Goal: Entertainment & Leisure: Consume media (video, audio)

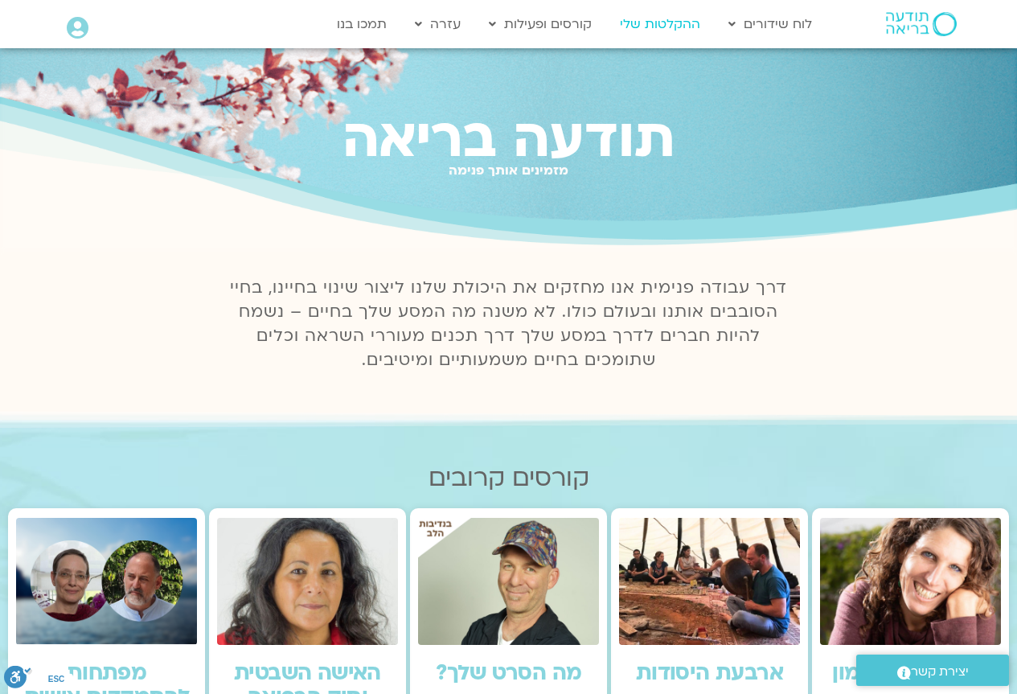
click at [655, 23] on link "ההקלטות שלי" at bounding box center [660, 24] width 96 height 31
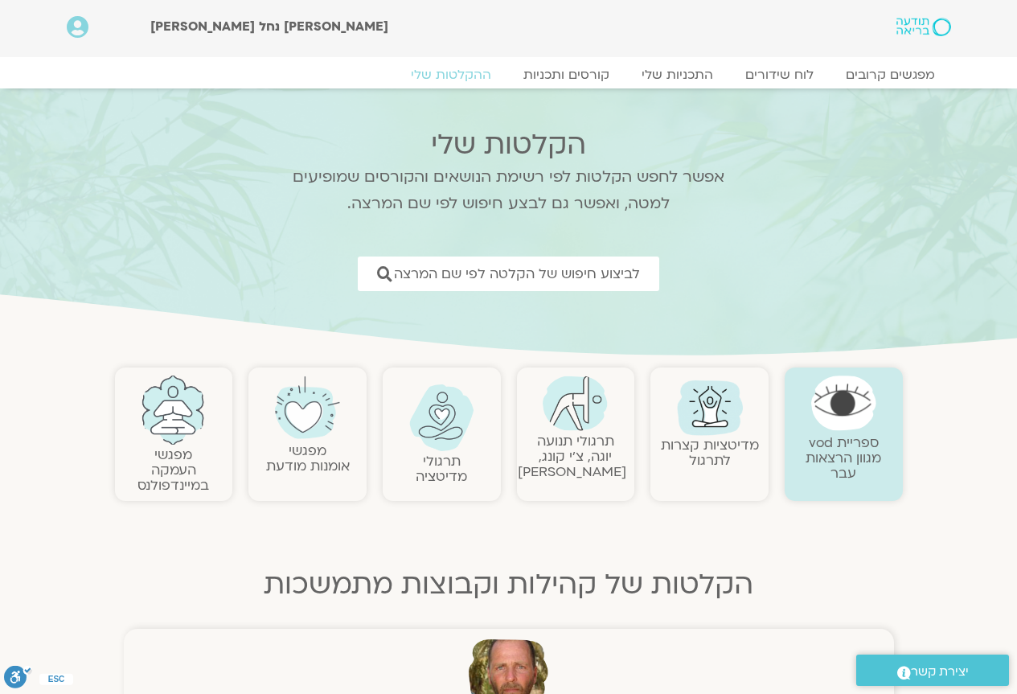
click at [559, 415] on img at bounding box center [574, 402] width 65 height 55
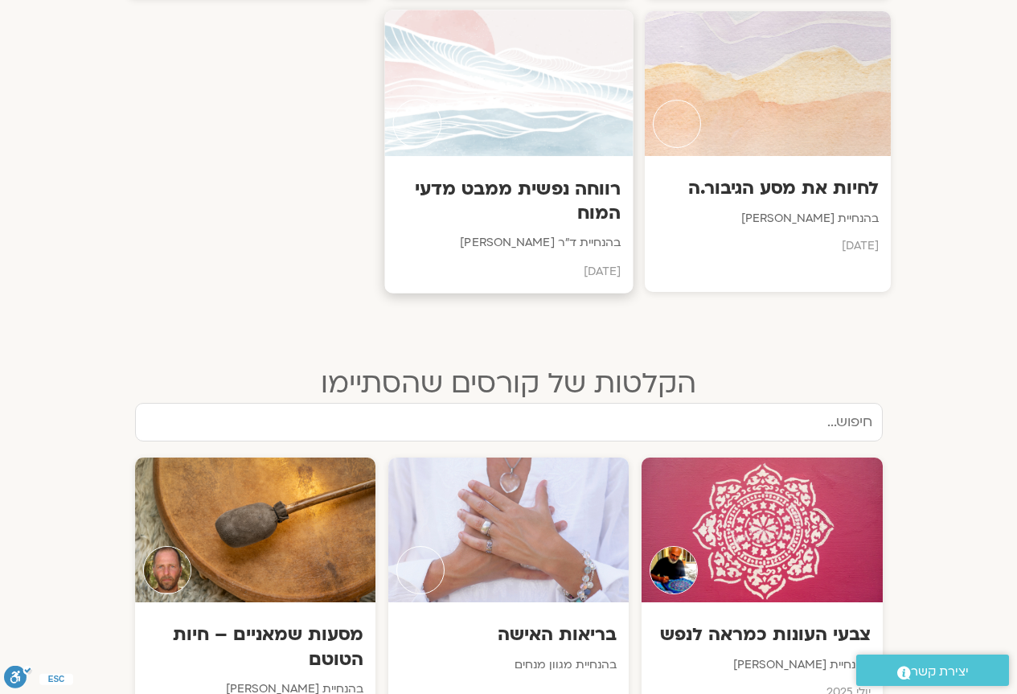
scroll to position [1447, 0]
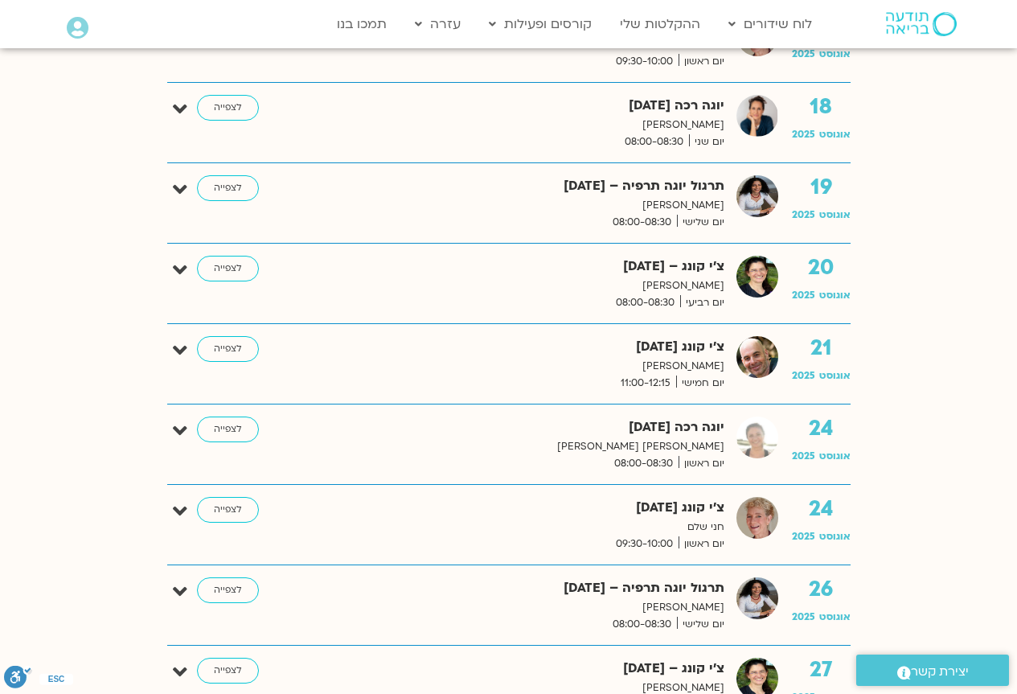
scroll to position [1848, 0]
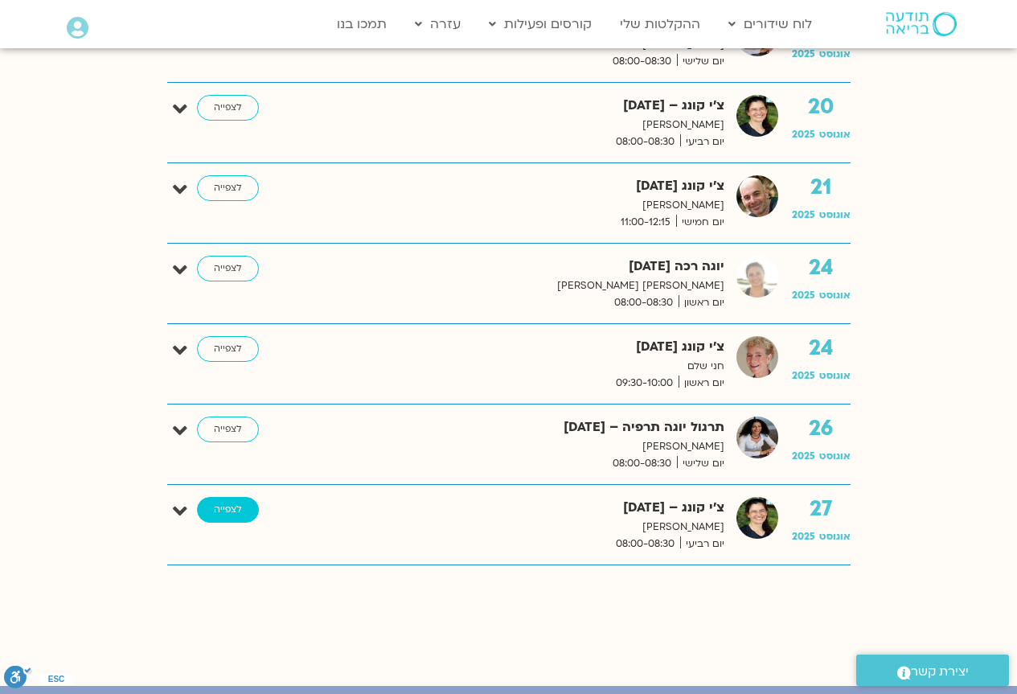
click at [226, 509] on link "לצפייה" at bounding box center [228, 510] width 62 height 26
